Goal: Transaction & Acquisition: Purchase product/service

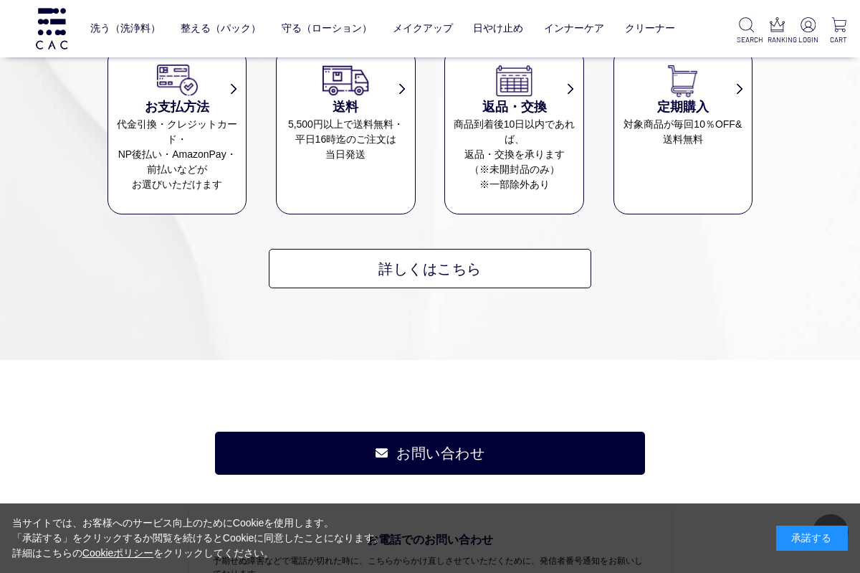
scroll to position [5273, 0]
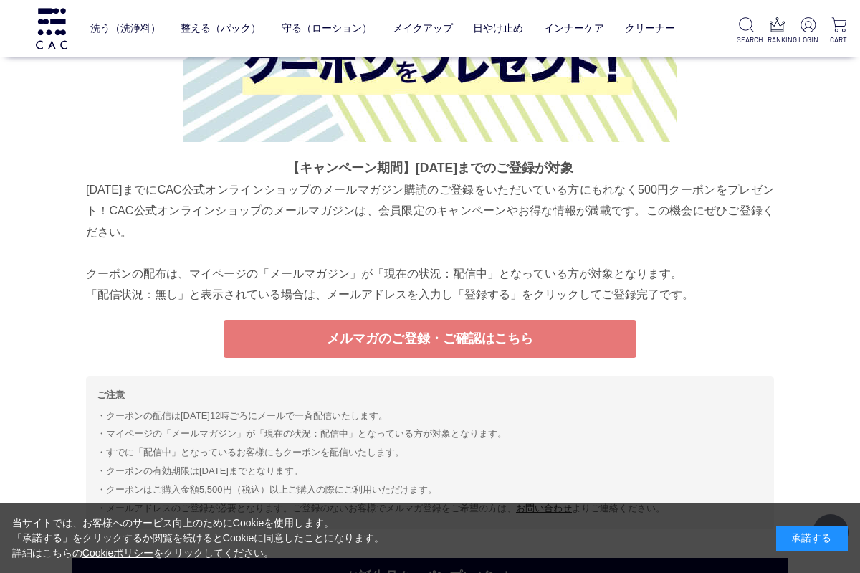
scroll to position [3794, 0]
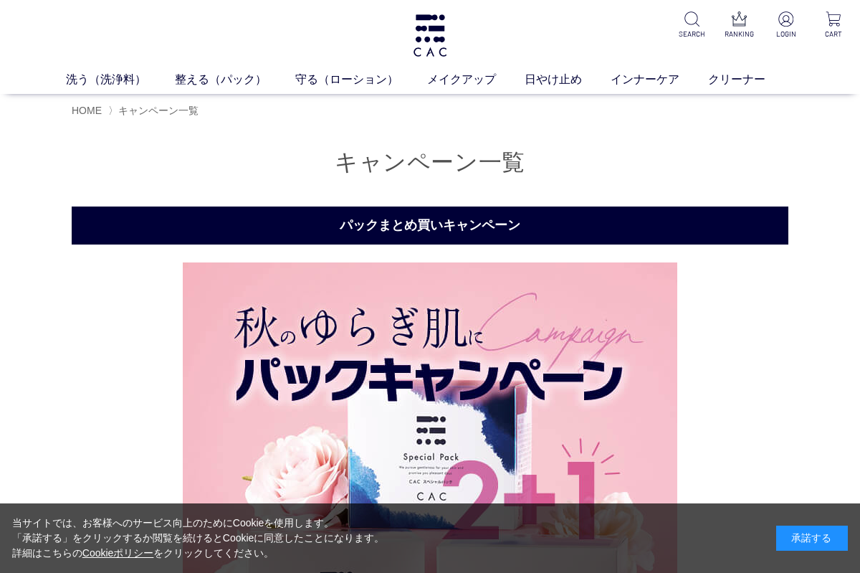
click at [431, 110] on link "フェイスカラー" at bounding box center [453, 105] width 70 height 11
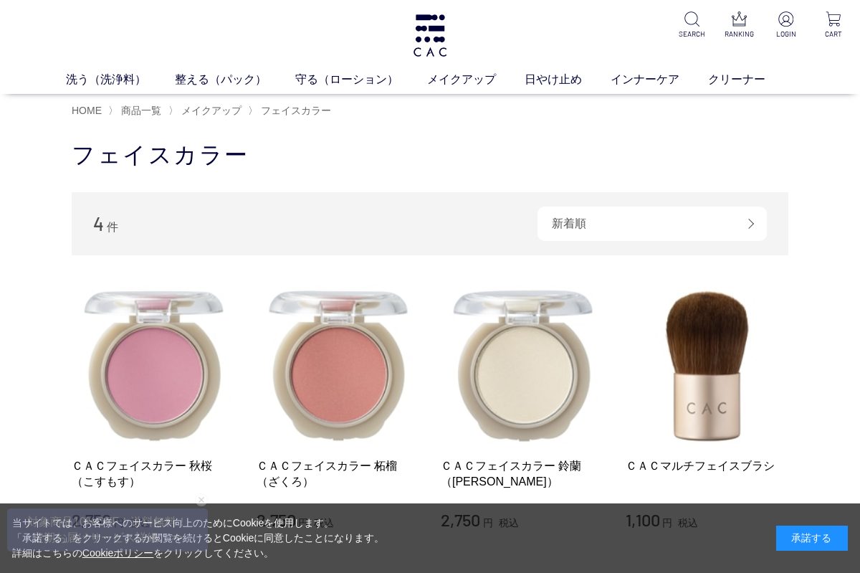
click at [444, 109] on link "フェイスカラー" at bounding box center [453, 105] width 70 height 11
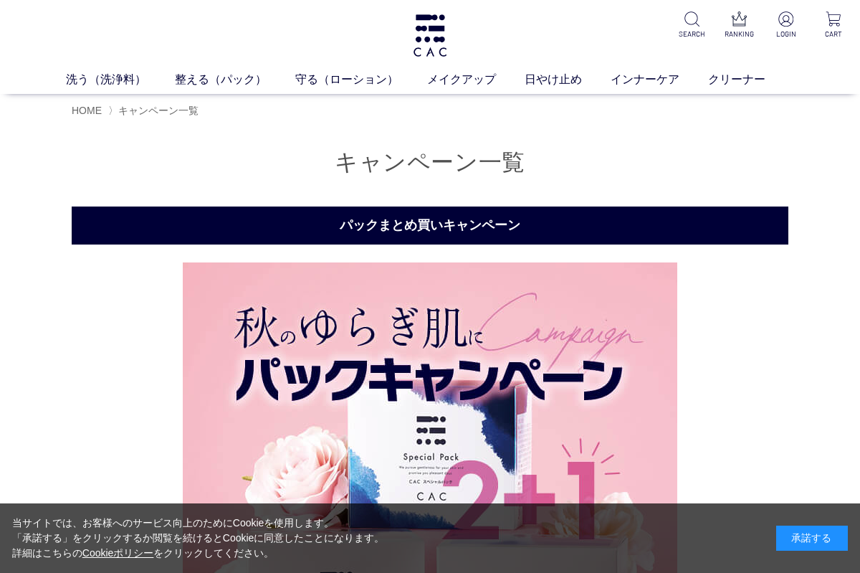
click at [321, 103] on link "ベース" at bounding box center [333, 105] width 30 height 11
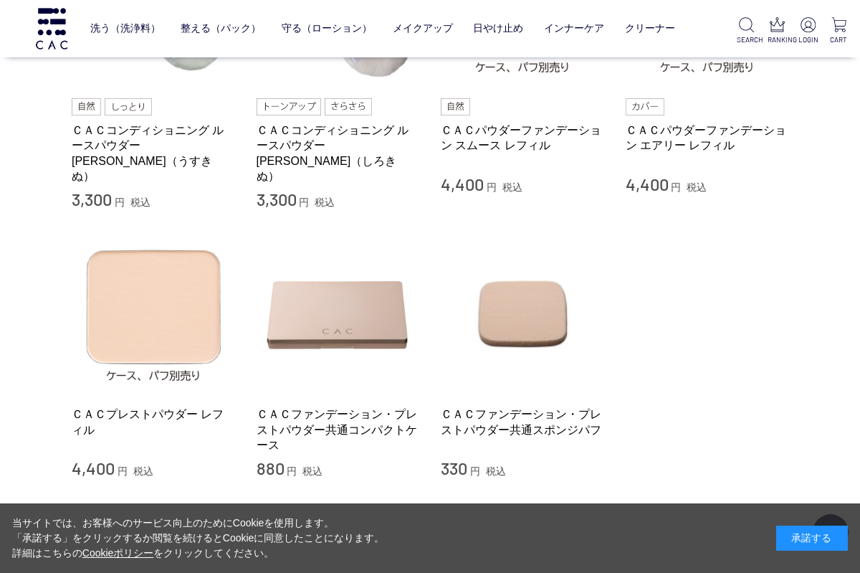
scroll to position [278, 0]
